Goal: Consume media (video, audio): Consume media (video, audio)

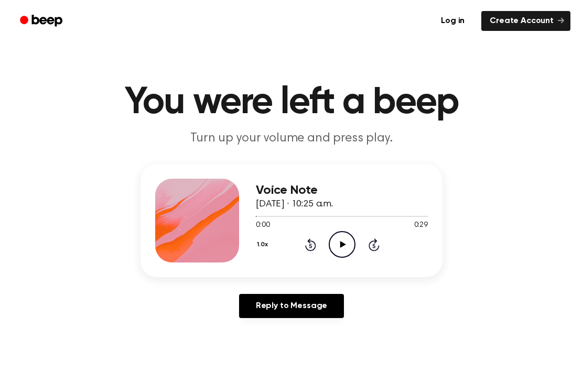
click at [337, 254] on icon "Play Audio" at bounding box center [341, 244] width 27 height 27
click at [358, 243] on div "1.0x Rewind 5 seconds Play Audio Skip 5 seconds" at bounding box center [342, 244] width 172 height 27
click at [356, 244] on div "1.0x Rewind 5 seconds Play Audio Skip 5 seconds" at bounding box center [342, 244] width 172 height 27
click at [345, 233] on circle at bounding box center [342, 245] width 26 height 26
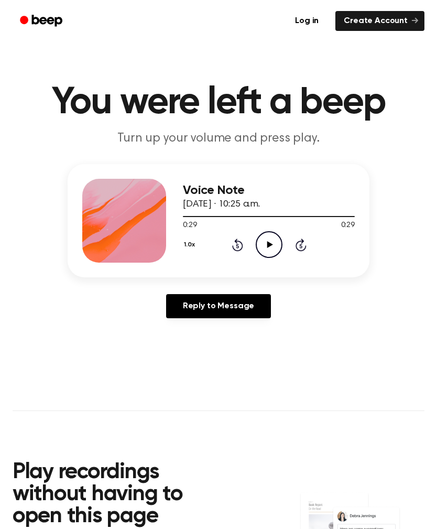
click at [265, 240] on icon "Play Audio" at bounding box center [269, 244] width 27 height 27
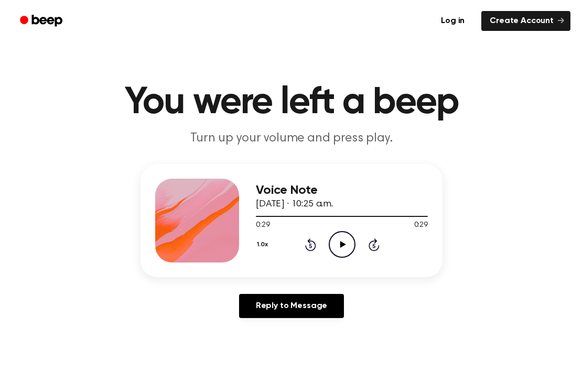
click at [342, 250] on icon "Play Audio" at bounding box center [341, 244] width 27 height 27
click at [342, 245] on icon at bounding box center [342, 244] width 6 height 7
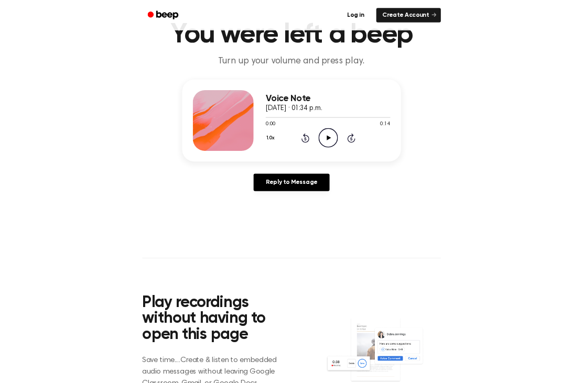
scroll to position [127, 0]
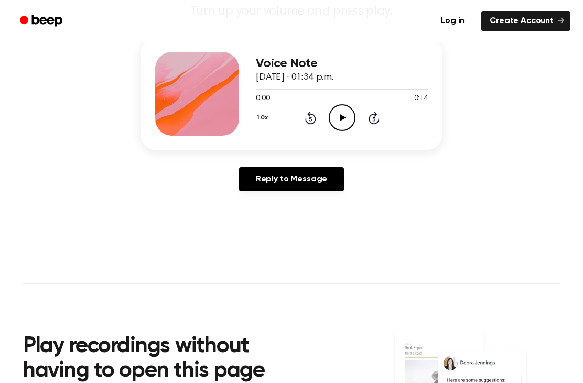
click at [333, 113] on icon "Play Audio" at bounding box center [341, 117] width 27 height 27
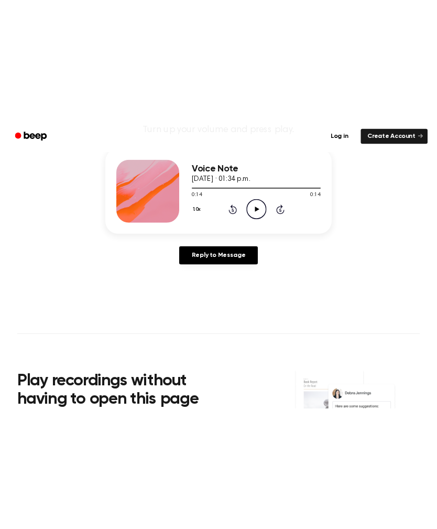
scroll to position [54, 0]
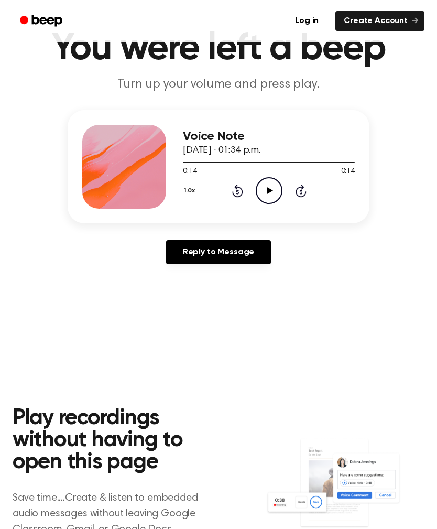
click at [258, 188] on icon "Play Audio" at bounding box center [269, 190] width 27 height 27
click at [265, 191] on icon "Play Audio" at bounding box center [269, 190] width 27 height 27
click at [273, 1] on div "Log in Create Account" at bounding box center [219, 21] width 412 height 42
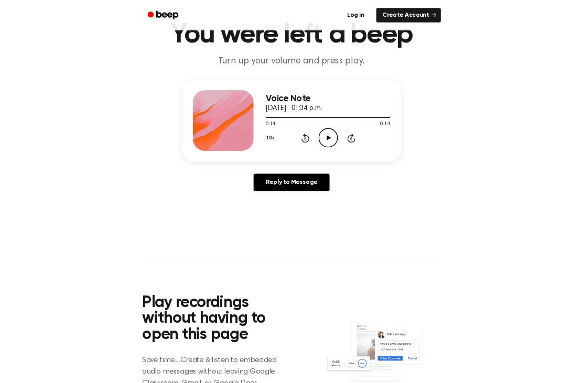
scroll to position [127, 0]
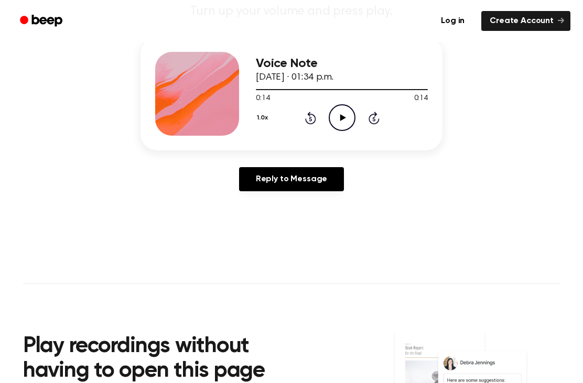
click at [344, 115] on icon "Play Audio" at bounding box center [341, 117] width 27 height 27
click at [337, 126] on icon "Pause Audio" at bounding box center [341, 117] width 27 height 27
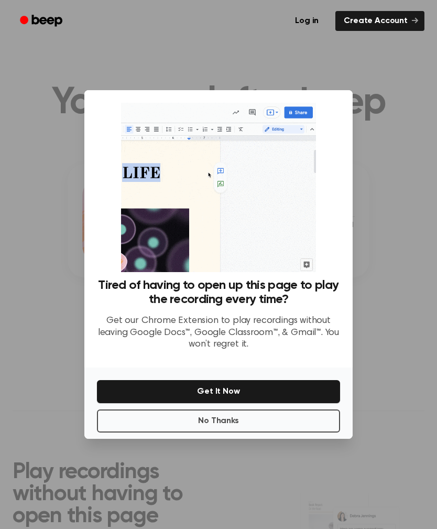
click at [180, 432] on button "No Thanks" at bounding box center [218, 420] width 243 height 23
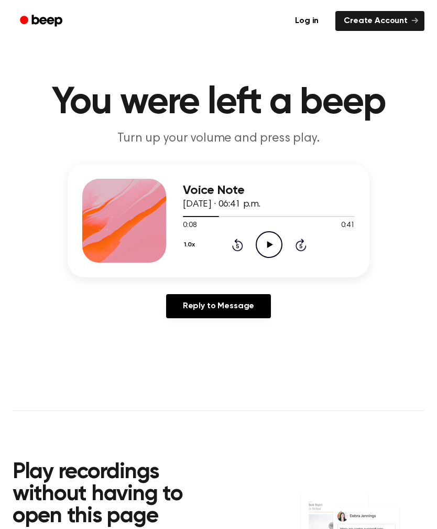
click at [268, 243] on icon at bounding box center [270, 244] width 6 height 7
click at [271, 244] on icon "Pause Audio" at bounding box center [269, 244] width 27 height 27
click at [266, 246] on icon "Play Audio" at bounding box center [269, 244] width 27 height 27
click at [227, 248] on div "1.0x Rewind 5 seconds Pause Audio Skip 5 seconds" at bounding box center [269, 244] width 172 height 27
click at [234, 249] on icon at bounding box center [237, 244] width 11 height 13
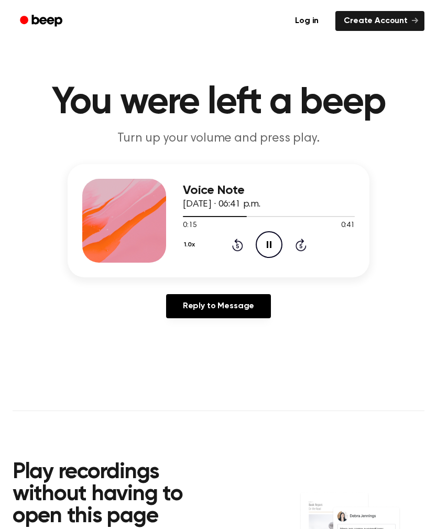
click at [233, 248] on icon at bounding box center [237, 244] width 11 height 13
click at [232, 246] on icon "Rewind 5 seconds" at bounding box center [238, 245] width 12 height 14
click at [228, 252] on div "1.0x Rewind 5 seconds Pause Audio Skip 5 seconds" at bounding box center [269, 244] width 172 height 27
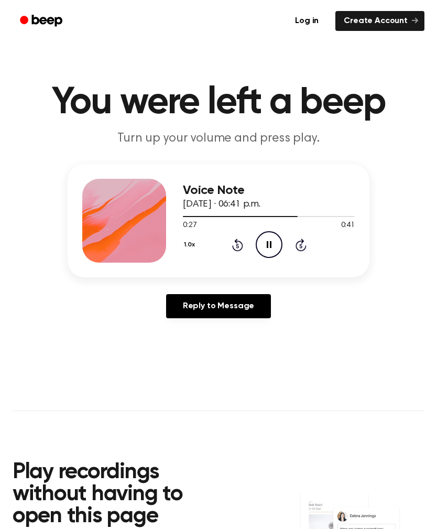
click at [237, 248] on icon "Rewind 5 seconds" at bounding box center [238, 245] width 12 height 14
click at [237, 248] on icon at bounding box center [237, 246] width 3 height 4
click at [236, 247] on icon "Rewind 5 seconds" at bounding box center [238, 245] width 12 height 14
click at [234, 246] on icon "Rewind 5 seconds" at bounding box center [238, 245] width 12 height 14
click at [233, 246] on icon at bounding box center [237, 244] width 11 height 13
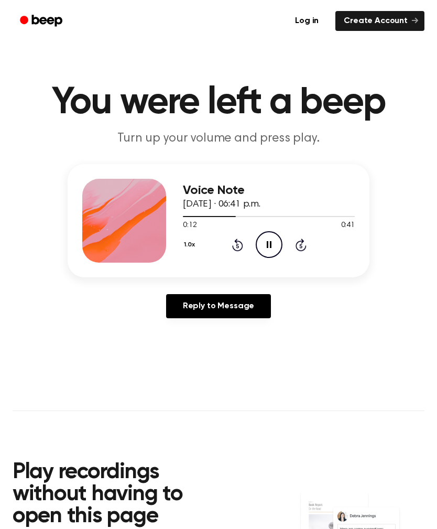
click at [238, 250] on icon at bounding box center [237, 244] width 11 height 13
click at [237, 250] on icon at bounding box center [237, 244] width 11 height 13
click at [236, 250] on icon at bounding box center [237, 244] width 11 height 13
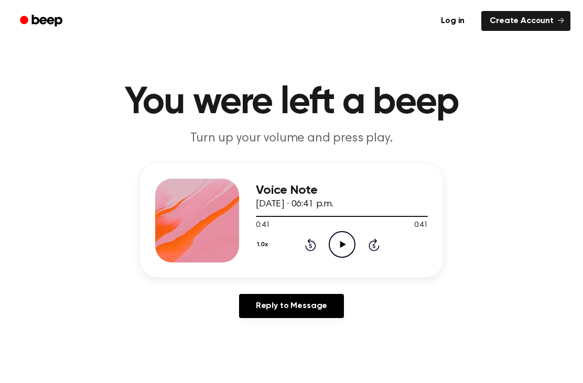
click at [333, 249] on icon "Play Audio" at bounding box center [341, 244] width 27 height 27
click at [342, 251] on icon "Pause Audio" at bounding box center [341, 244] width 27 height 27
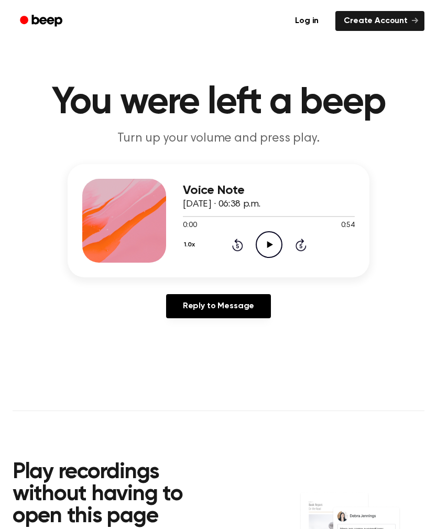
click at [262, 245] on icon "Play Audio" at bounding box center [269, 244] width 27 height 27
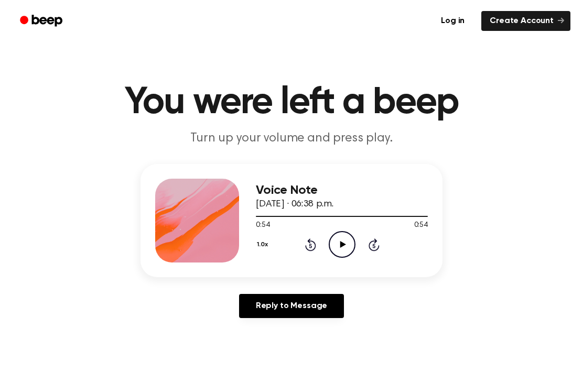
click at [341, 247] on icon at bounding box center [342, 244] width 6 height 7
click at [343, 248] on icon at bounding box center [341, 244] width 5 height 7
click at [343, 249] on icon "Play Audio" at bounding box center [341, 244] width 27 height 27
click at [341, 241] on icon "Pause Audio" at bounding box center [341, 244] width 27 height 27
click at [341, 248] on icon "Play Audio" at bounding box center [341, 244] width 27 height 27
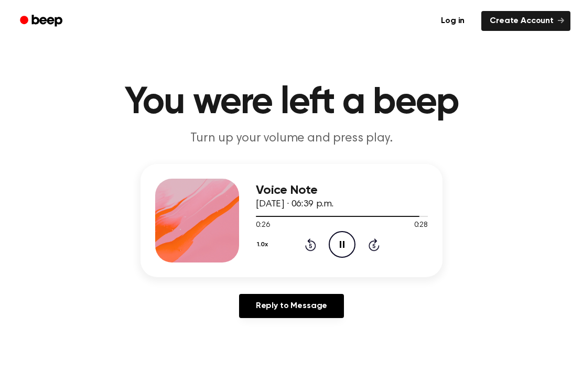
click at [341, 236] on icon "Pause Audio" at bounding box center [341, 244] width 27 height 27
